Goal: Use online tool/utility

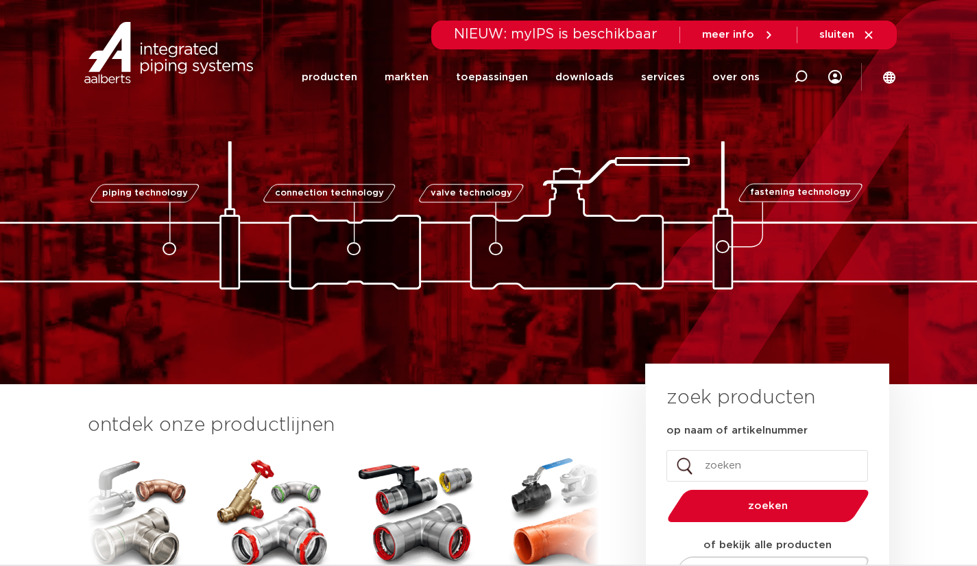
click at [680, 76] on link "services" at bounding box center [663, 77] width 44 height 56
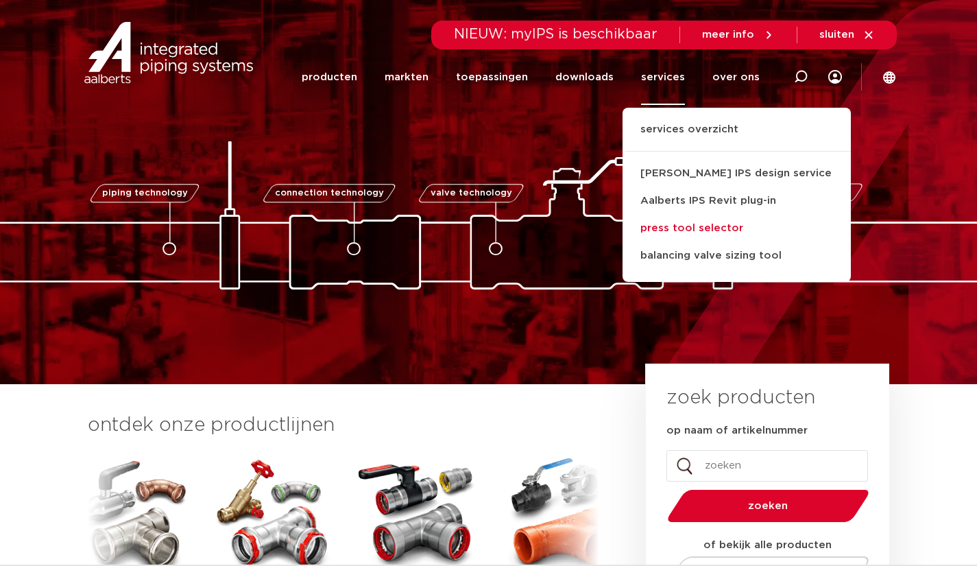
click at [680, 221] on link "press tool selector" at bounding box center [737, 228] width 228 height 27
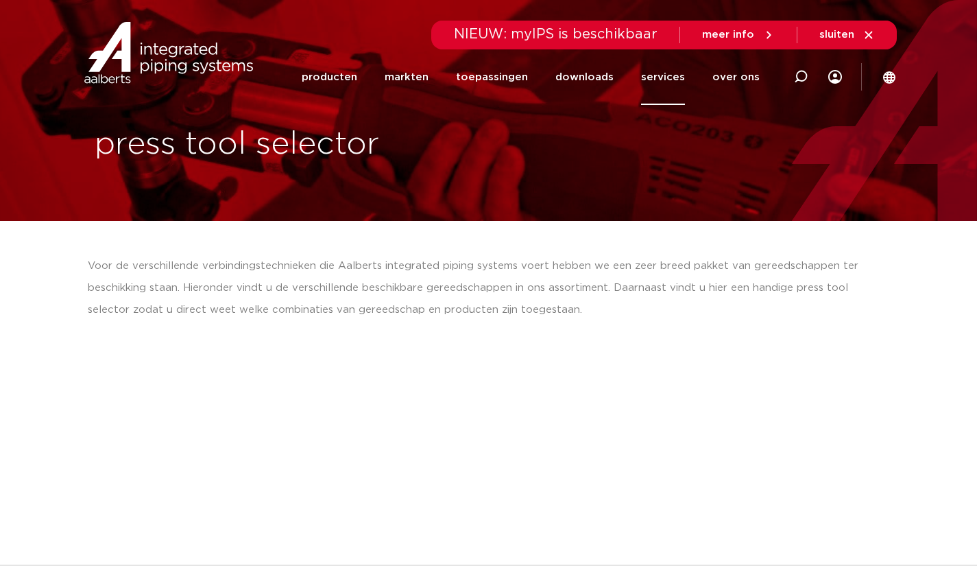
click at [422, 304] on div "Voor de verschillende verbindingstechnieken die Aalberts integrated piping syst…" at bounding box center [489, 288] width 802 height 66
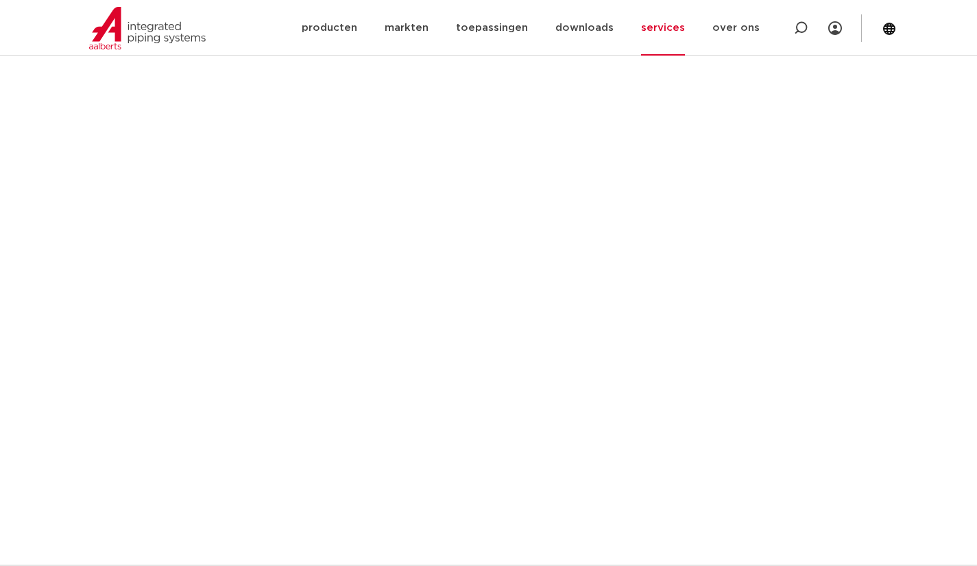
scroll to position [549, 0]
click at [36, 360] on section "Voor de verschillende verbindingstechnieken die Aalberts integrated piping syst…" at bounding box center [488, 573] width 977 height 1747
